Goal: Check status: Check status

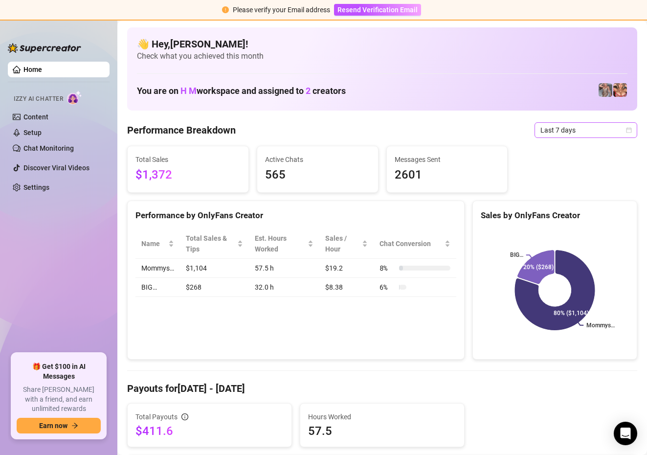
click at [597, 125] on span "Last 7 days" at bounding box center [585, 130] width 91 height 15
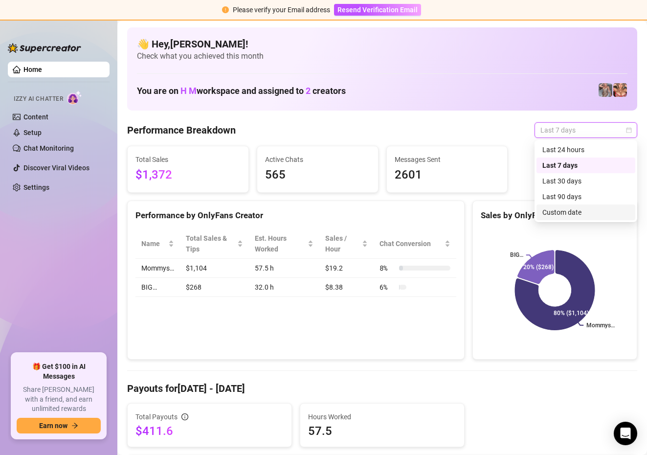
click at [562, 215] on div "Custom date" at bounding box center [585, 212] width 87 height 11
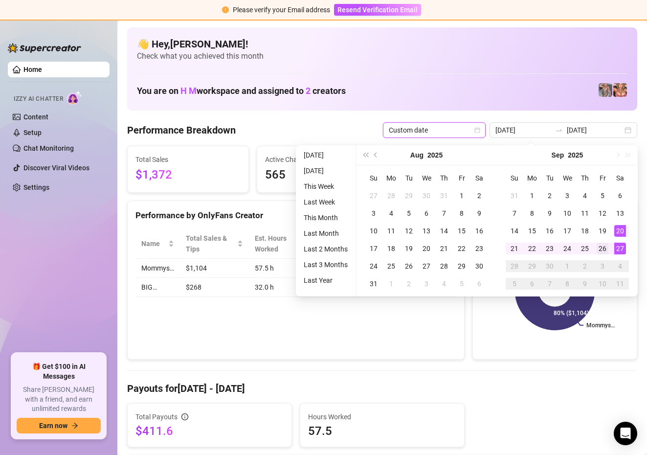
type input "[DATE]"
click at [605, 247] on div "26" at bounding box center [603, 249] width 12 height 12
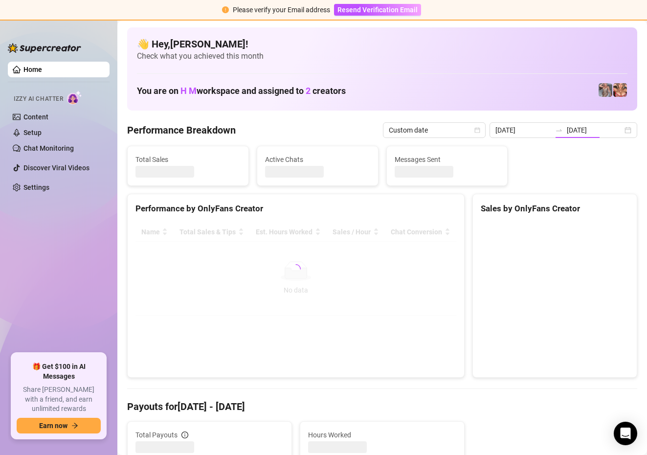
type input "[DATE]"
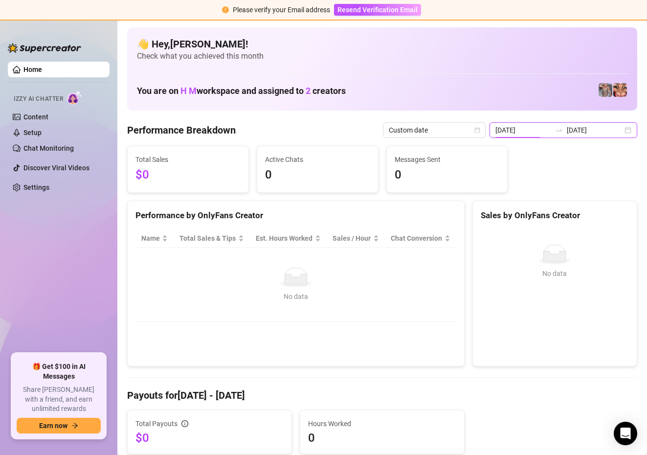
click at [543, 130] on input "[DATE]" at bounding box center [523, 130] width 56 height 11
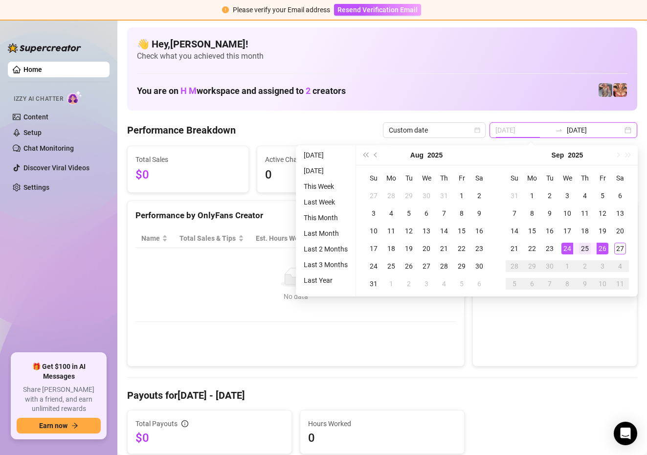
type input "[DATE]"
click at [586, 246] on div "25" at bounding box center [585, 249] width 12 height 12
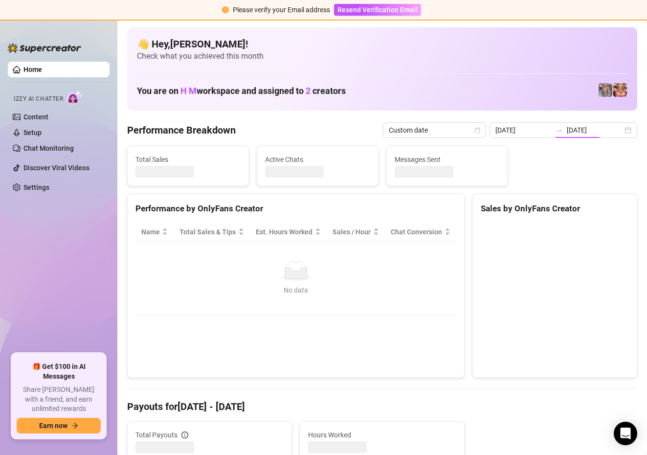
type input "[DATE]"
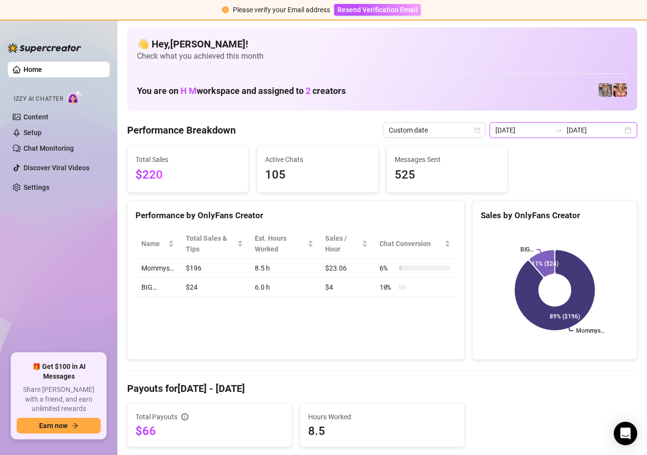
click at [538, 133] on input "[DATE]" at bounding box center [523, 130] width 56 height 11
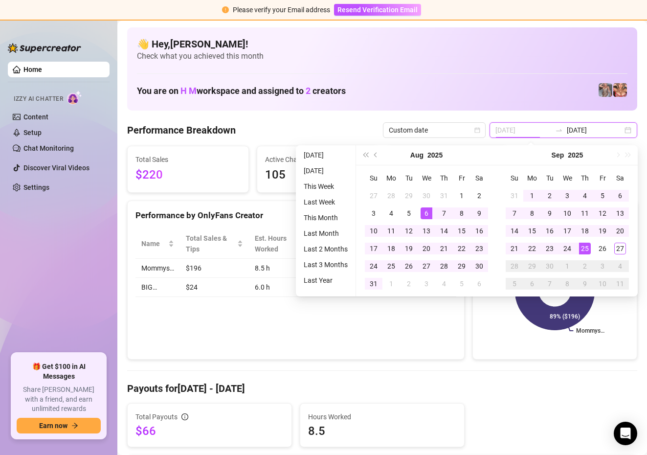
type input "[DATE]"
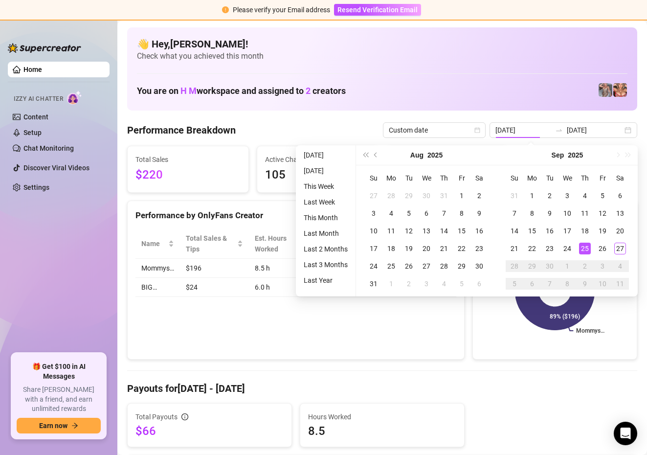
click at [325, 133] on div "Performance Breakdown Custom date [DATE] [DATE]" at bounding box center [382, 130] width 510 height 16
